Goal: Transaction & Acquisition: Purchase product/service

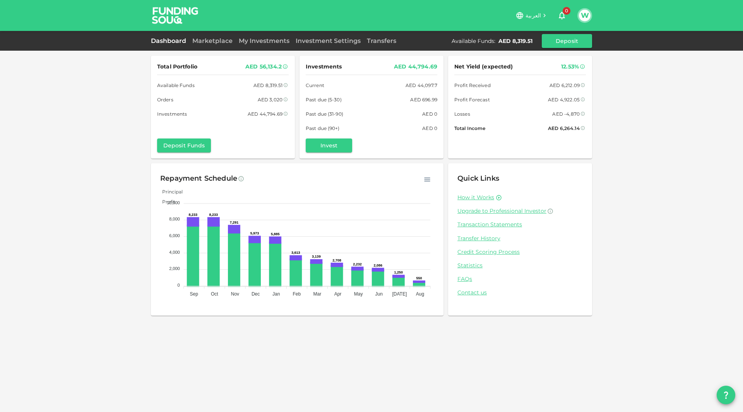
click at [219, 36] on div "Dashboard Marketplace My Investments Investment Settings Transfers Available Fu…" at bounding box center [371, 41] width 441 height 14
click at [221, 38] on link "Marketplace" at bounding box center [212, 40] width 46 height 7
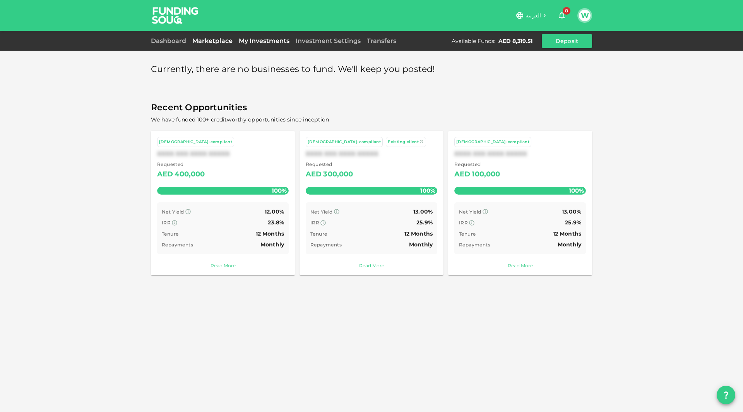
click at [264, 41] on link "My Investments" at bounding box center [264, 40] width 57 height 7
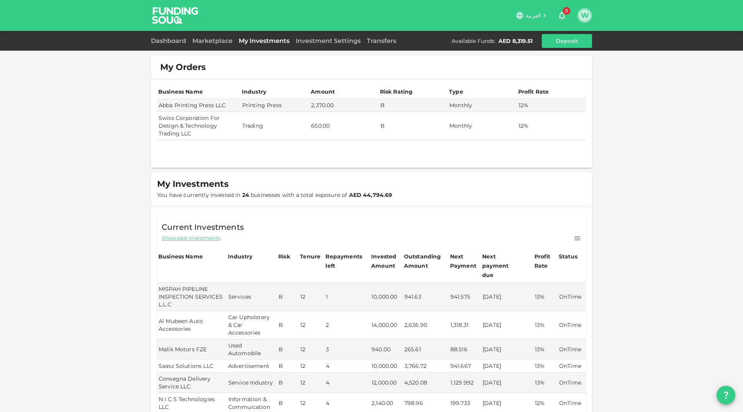
click at [585, 19] on button "W" at bounding box center [585, 16] width 12 height 12
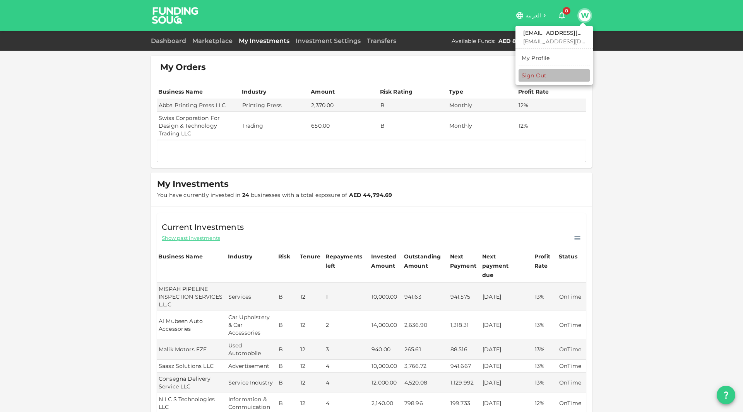
click at [559, 79] on li "Sign Out" at bounding box center [554, 75] width 71 height 12
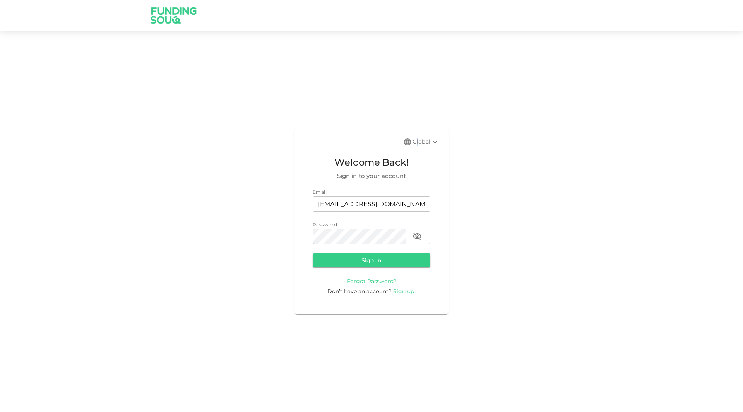
click at [419, 142] on div "Global" at bounding box center [426, 141] width 27 height 9
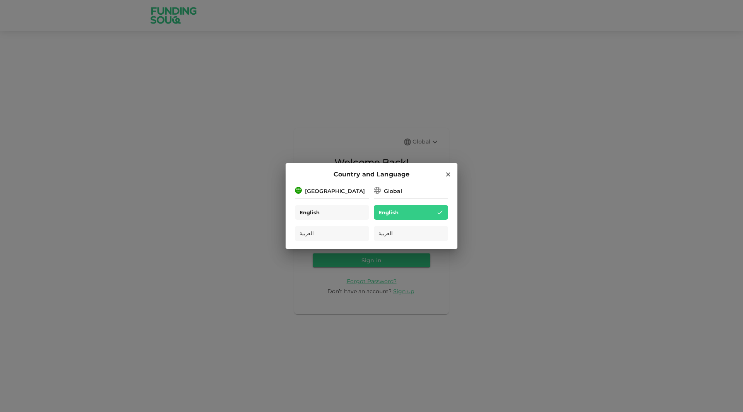
click at [348, 215] on div "English" at bounding box center [332, 212] width 74 height 15
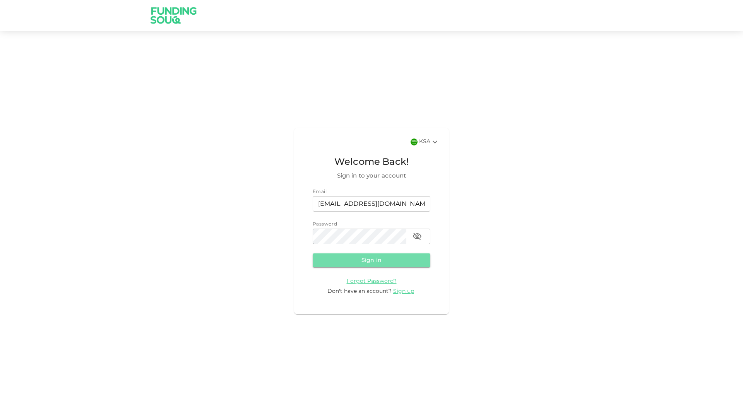
click at [373, 259] on button "Sign in" at bounding box center [372, 261] width 118 height 14
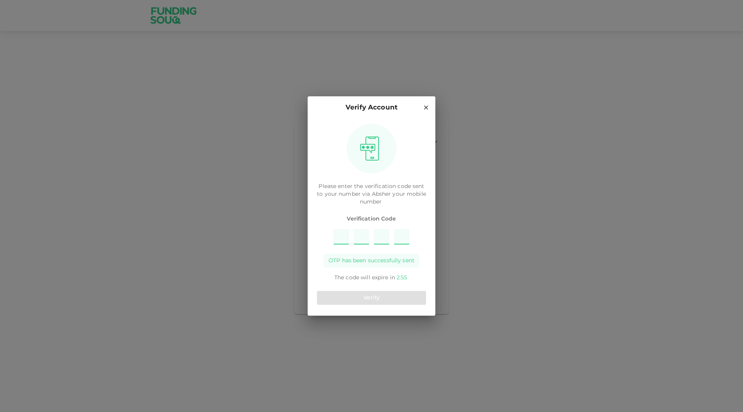
type input "8"
type input "1"
type input "4"
type input "5"
click at [378, 304] on button "Verify" at bounding box center [371, 298] width 109 height 14
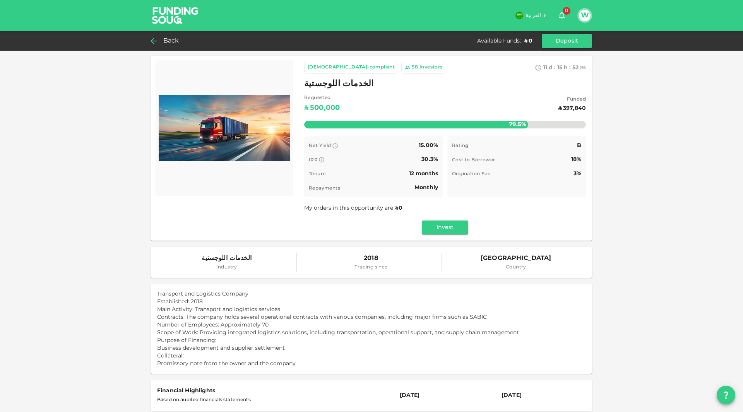
click at [172, 44] on span "Back" at bounding box center [171, 41] width 16 height 11
click at [163, 38] on div "Back" at bounding box center [166, 41] width 31 height 11
click at [157, 37] on icon at bounding box center [153, 40] width 9 height 9
click at [173, 13] on img at bounding box center [175, 15] width 58 height 31
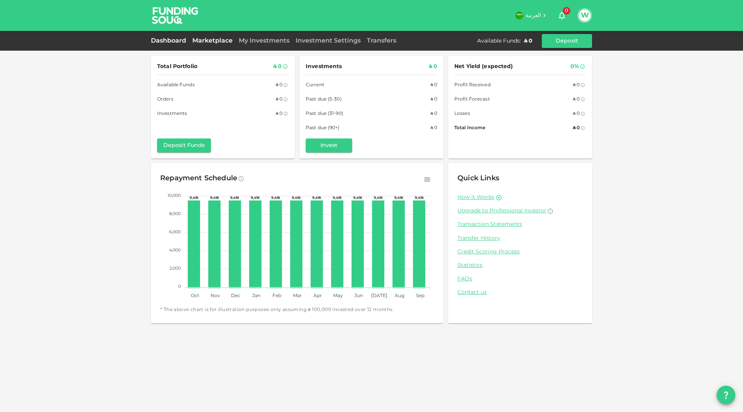
click at [217, 41] on link "Marketplace" at bounding box center [212, 41] width 46 height 6
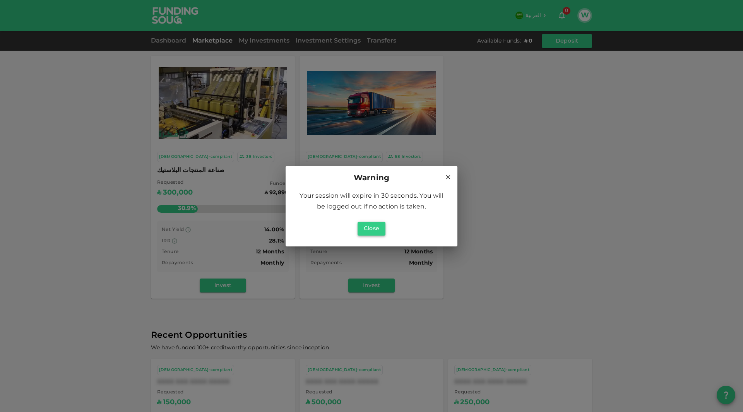
click at [370, 232] on button "Close" at bounding box center [372, 229] width 28 height 14
